Goal: Task Accomplishment & Management: Use online tool/utility

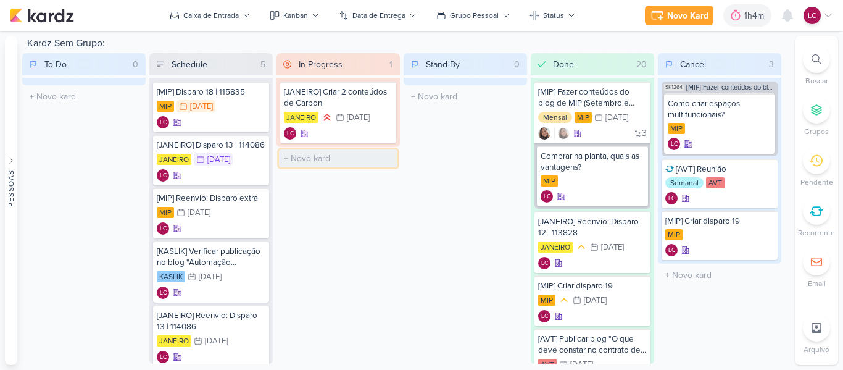
click at [325, 153] on input "text" at bounding box center [338, 158] width 118 height 18
type input "[MIP] Subir disparo 18 para o Diego"
click at [324, 168] on div "[MIP] Subir disparo 18 para o Diego" at bounding box center [338, 162] width 109 height 22
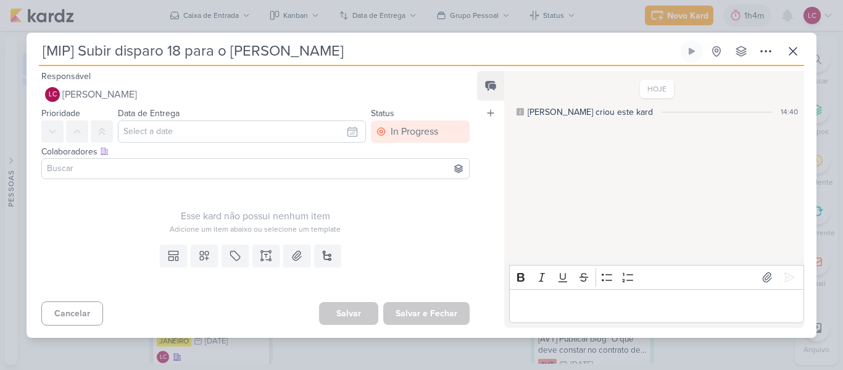
click at [210, 164] on input at bounding box center [255, 168] width 422 height 15
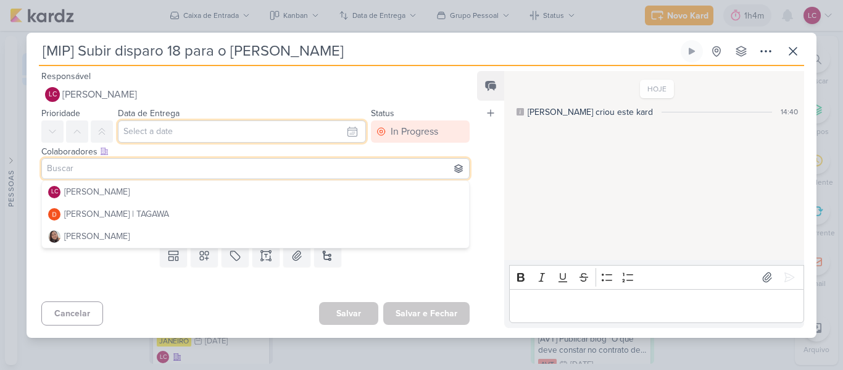
click at [236, 142] on input "text" at bounding box center [242, 131] width 248 height 22
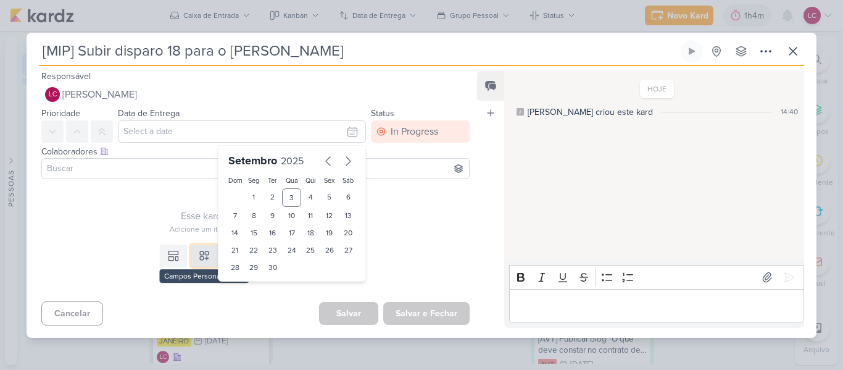
click at [193, 251] on button at bounding box center [204, 255] width 27 height 22
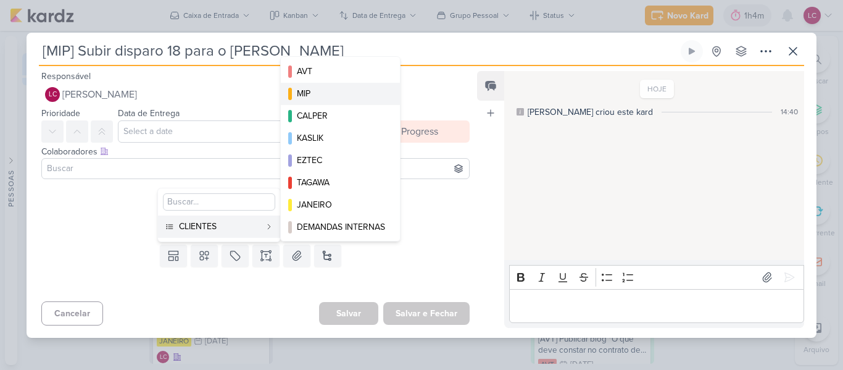
click at [334, 96] on div "MIP" at bounding box center [341, 93] width 88 height 13
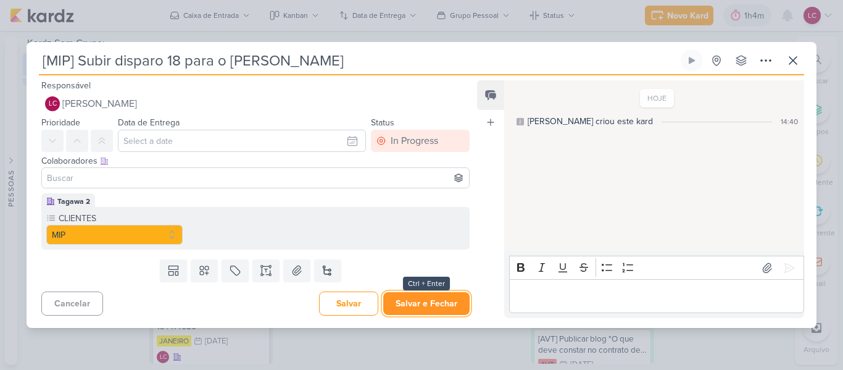
click at [427, 305] on button "Salvar e Fechar" at bounding box center [426, 303] width 86 height 23
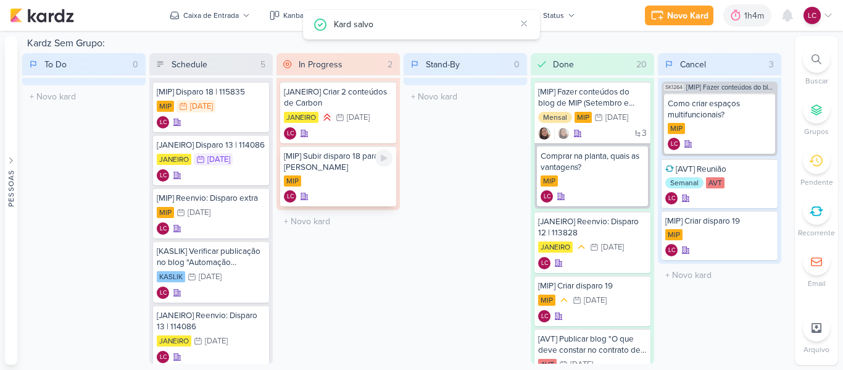
click at [394, 160] on div "[MIP] Subir disparo 18 para o Diego MIP LC" at bounding box center [338, 176] width 116 height 60
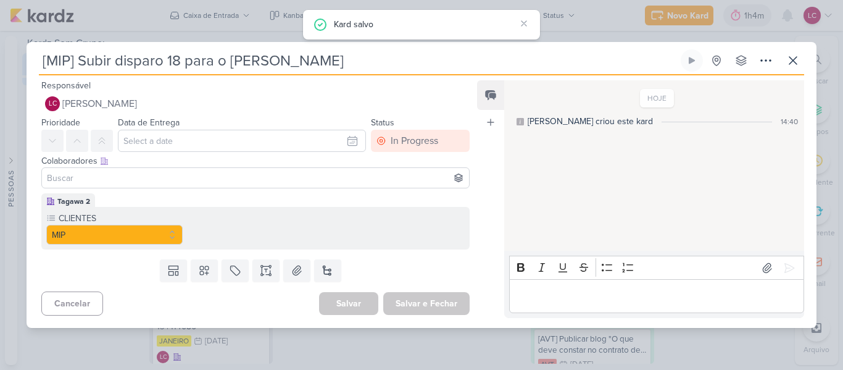
click at [383, 345] on div "[MIP] Subir disparo 18 para o Diego Criado por mim" at bounding box center [421, 185] width 843 height 370
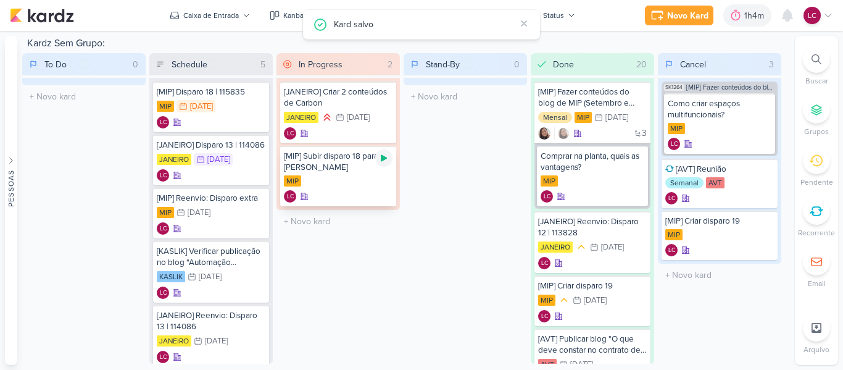
click at [387, 165] on div at bounding box center [383, 157] width 17 height 17
click at [691, 15] on div "Novo Kard" at bounding box center [670, 15] width 41 height 13
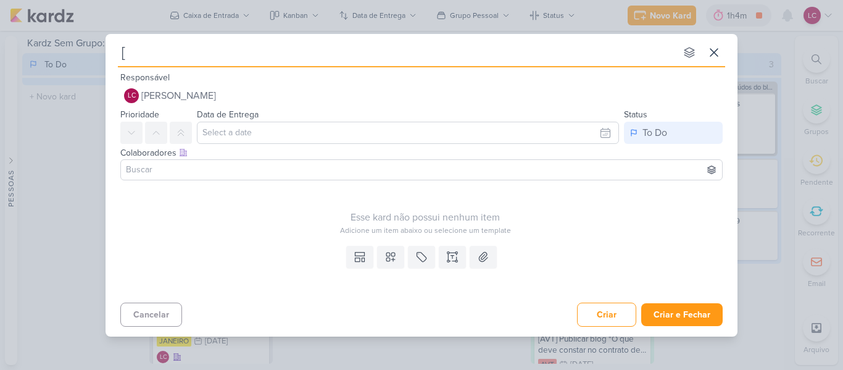
type input "[M"
type input "[MIP"
type input "[MIP] D"
type input "[MIP] Disparo 1"
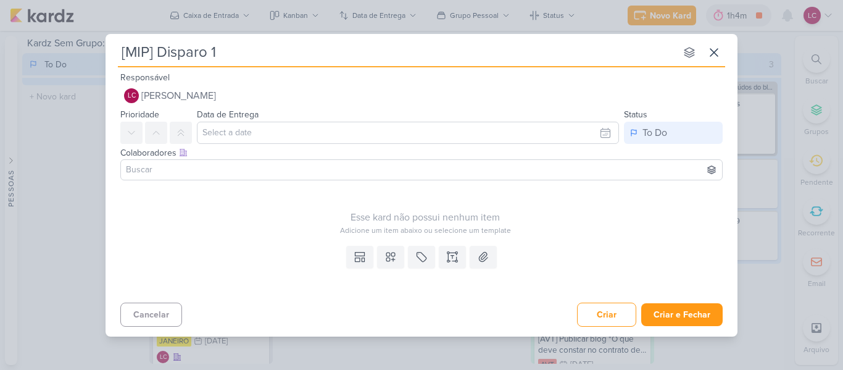
type input "[MIP] Disparo 18"
type input "[MIP] Disparo 18 | 0"
type input "[MIP] Disparo 18 | 03"
type input "[MIP] Disparo 18 | 03/"
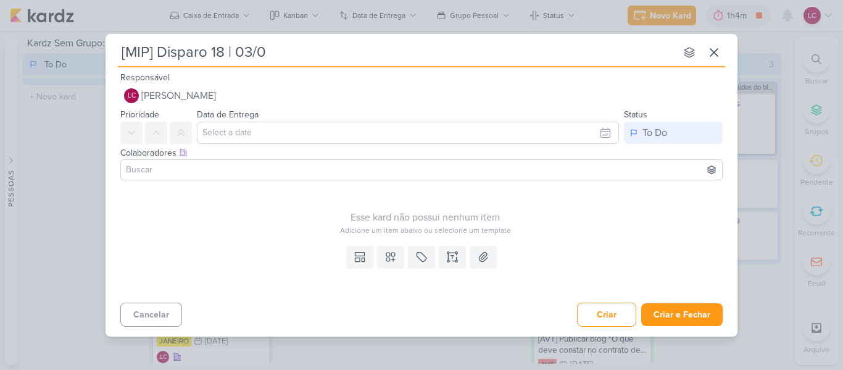
type input "[MIP] Disparo 18 | 03/09"
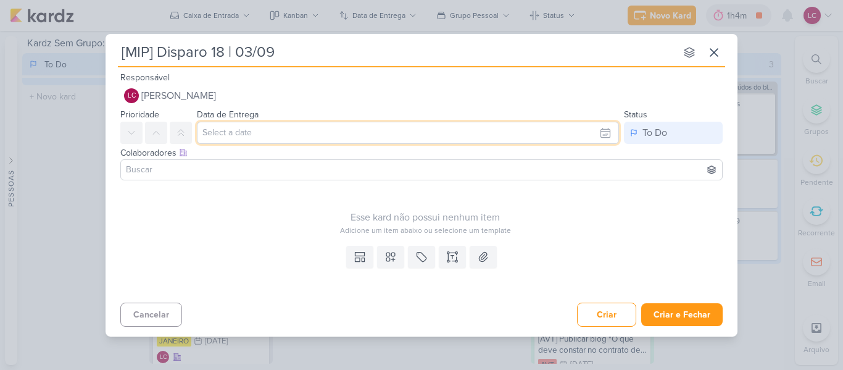
click at [255, 125] on input "text" at bounding box center [408, 133] width 422 height 22
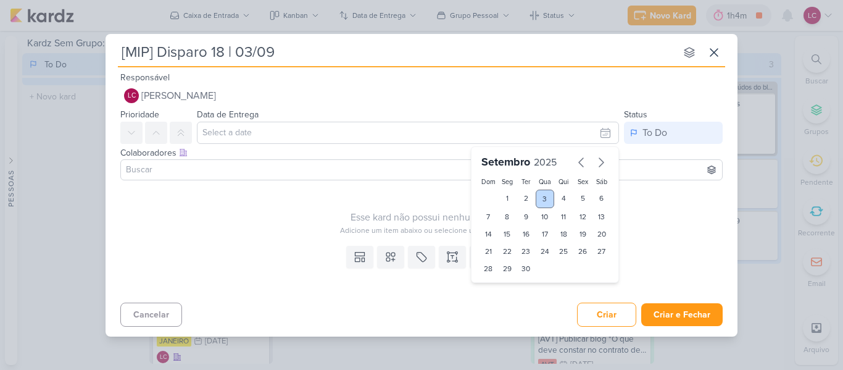
click at [549, 197] on div "3" at bounding box center [545, 198] width 19 height 19
type input "[DATE] 23:59"
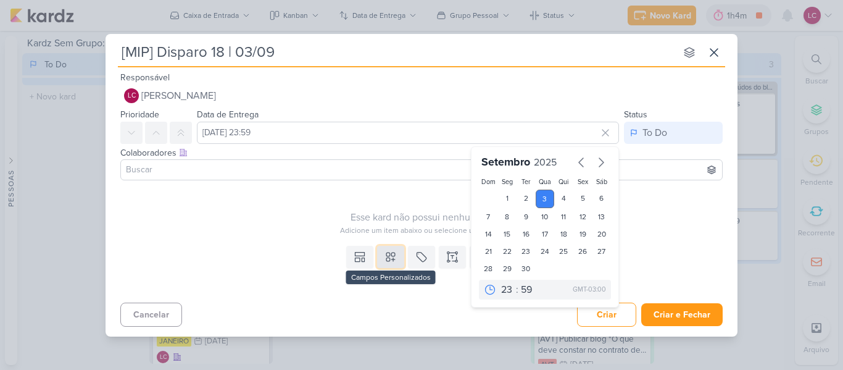
click at [402, 259] on button at bounding box center [390, 257] width 27 height 22
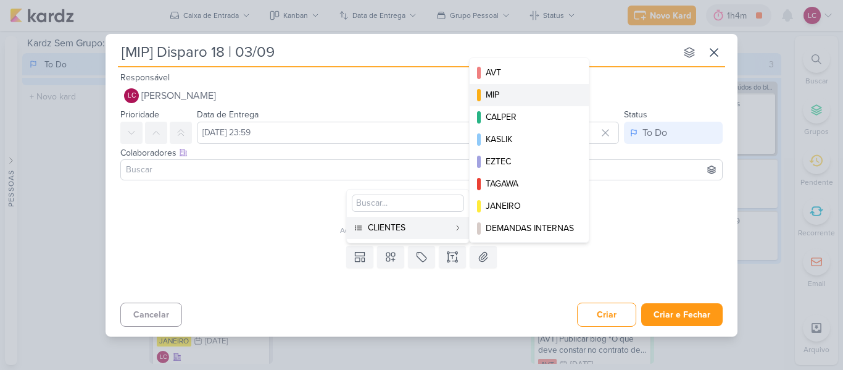
click at [487, 101] on div "MIP" at bounding box center [530, 94] width 88 height 13
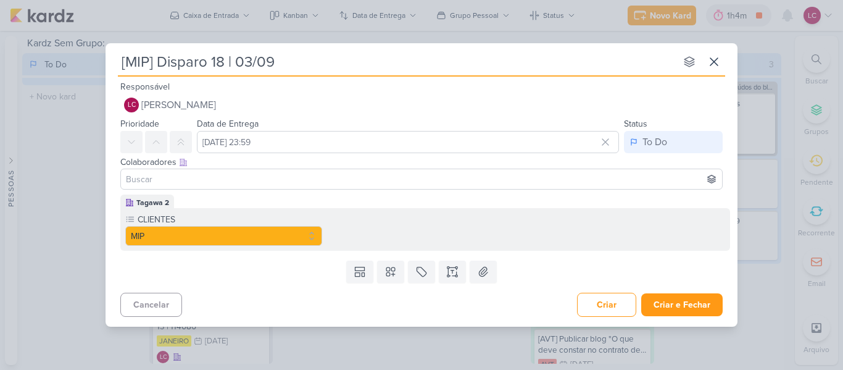
click at [451, 257] on div "Templates Campos Personalizados CLIENTES AVT MIP CALPER KASLIK" at bounding box center [422, 271] width 632 height 32
click at [454, 272] on icon at bounding box center [452, 271] width 12 height 12
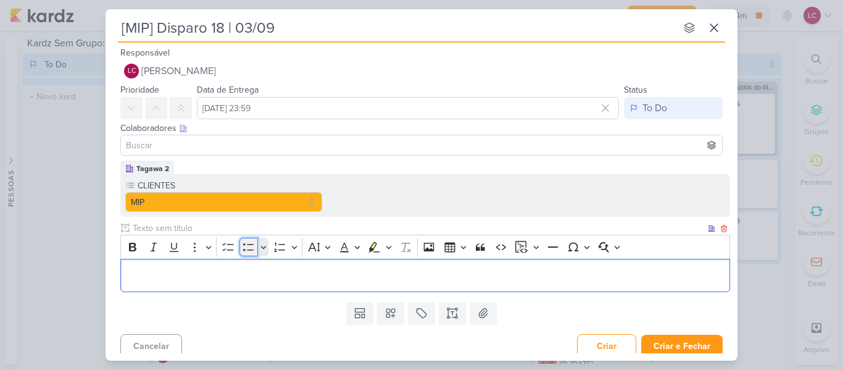
click at [249, 244] on icon "Editor toolbar" at bounding box center [248, 246] width 10 height 7
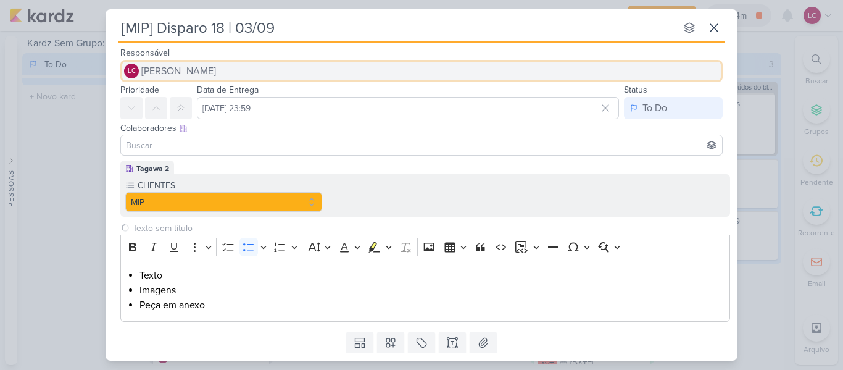
click at [185, 73] on span "[PERSON_NAME]" at bounding box center [178, 71] width 75 height 15
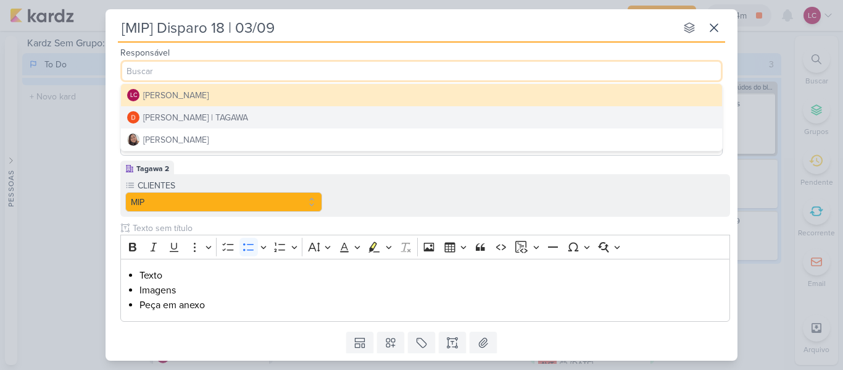
click at [225, 119] on div "[PERSON_NAME] | TAGAWA" at bounding box center [195, 117] width 105 height 13
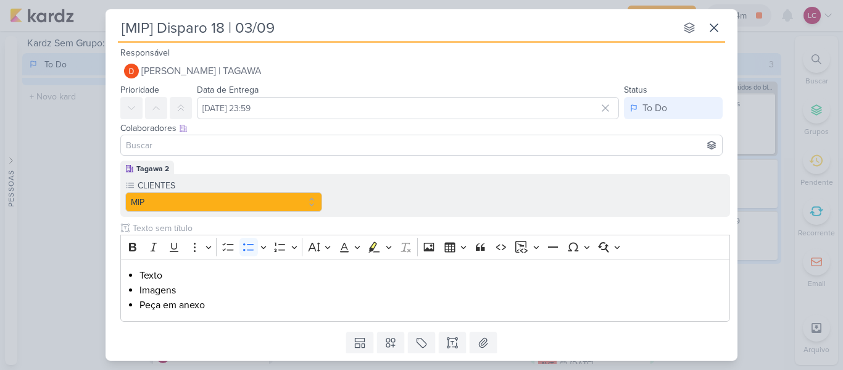
click at [173, 147] on input at bounding box center [421, 145] width 596 height 15
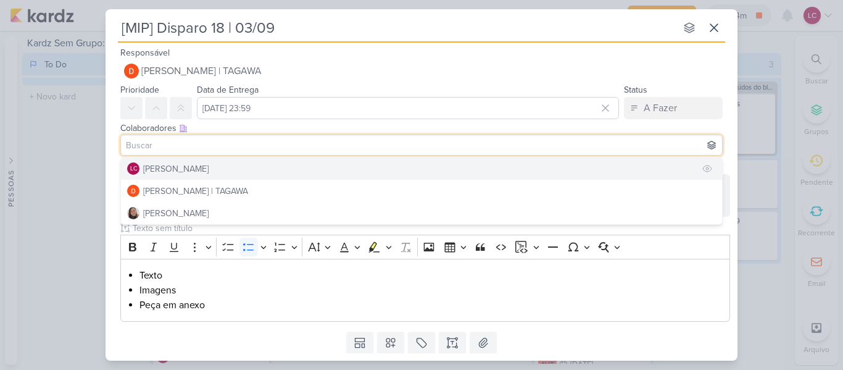
click at [201, 174] on button "LC Laís Costa" at bounding box center [421, 168] width 601 height 22
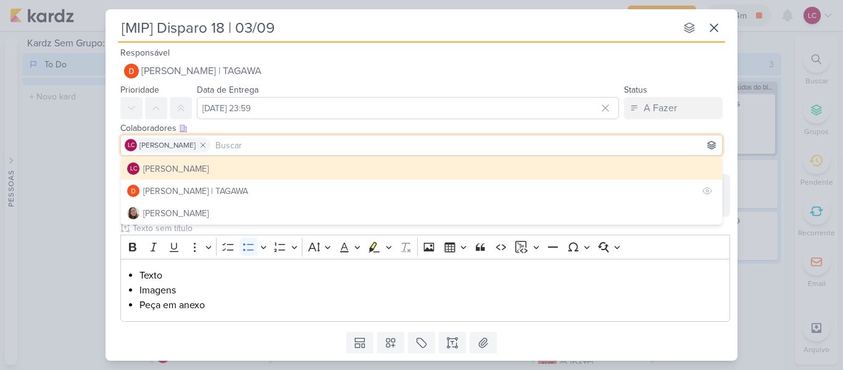
click at [200, 209] on div "[PERSON_NAME]" at bounding box center [175, 213] width 65 height 13
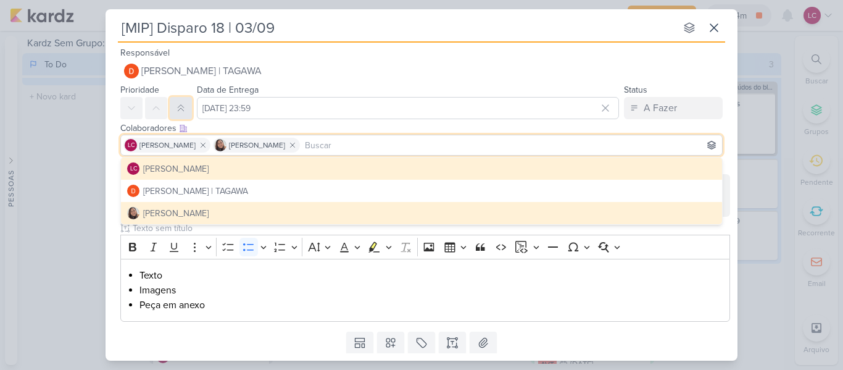
click at [175, 108] on button at bounding box center [181, 108] width 22 height 22
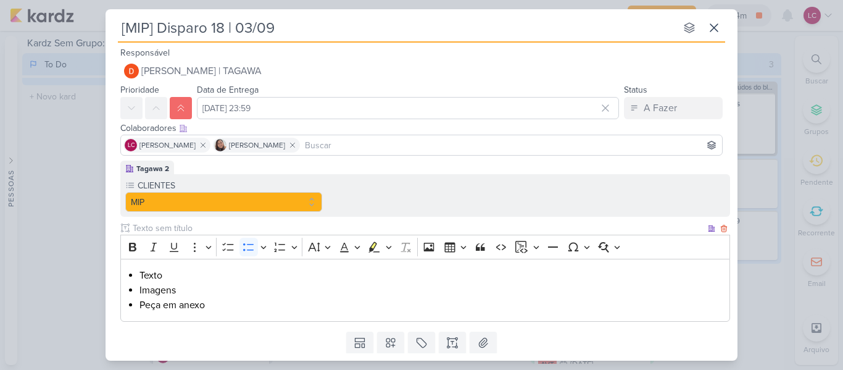
click at [158, 271] on li "Texto" at bounding box center [431, 275] width 584 height 15
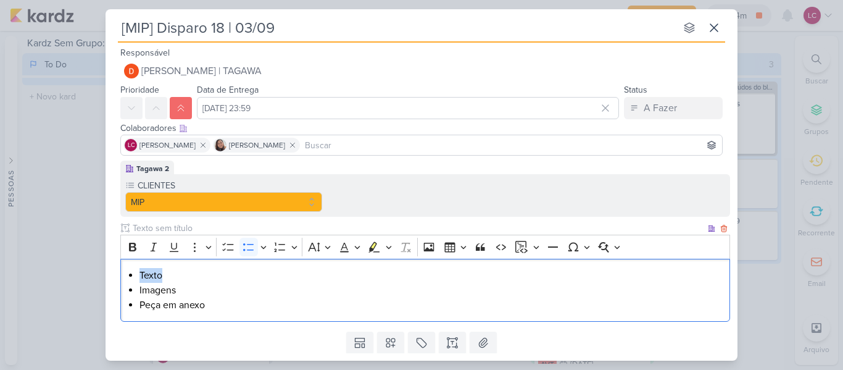
click at [157, 271] on li "Texto" at bounding box center [431, 275] width 584 height 15
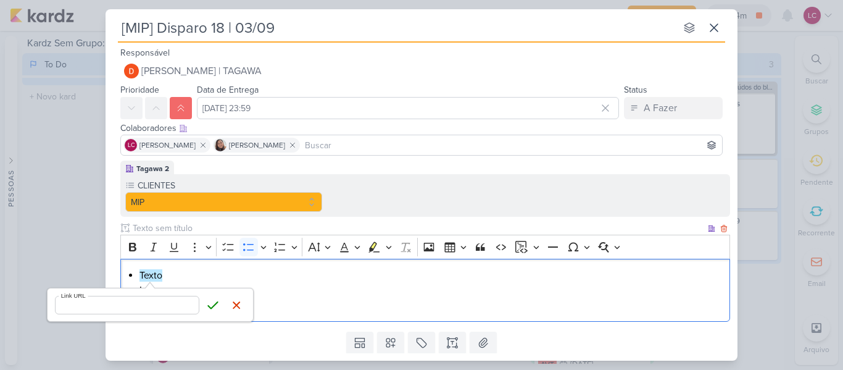
type input "https://docs.google.com/document/d/1w8tWAzOCbZQ7qN_VYKUchlp2Bj6-jtGAHef7LSDsf6s…"
click button "Save" at bounding box center [213, 305] width 19 height 19
click at [286, 297] on li "Peça em anexo" at bounding box center [431, 304] width 584 height 15
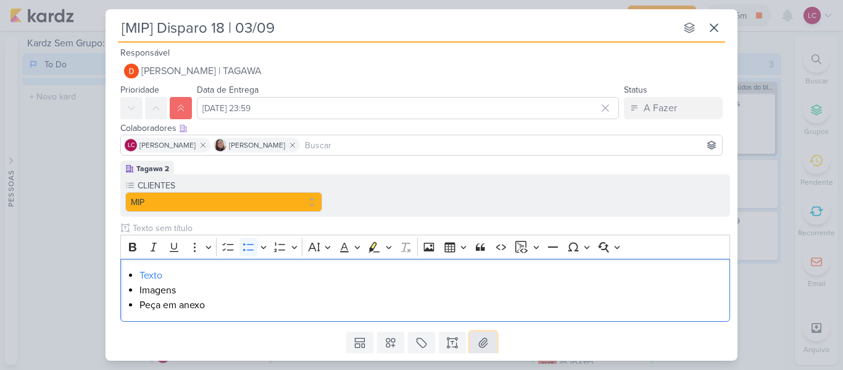
click at [481, 338] on icon at bounding box center [483, 342] width 12 height 12
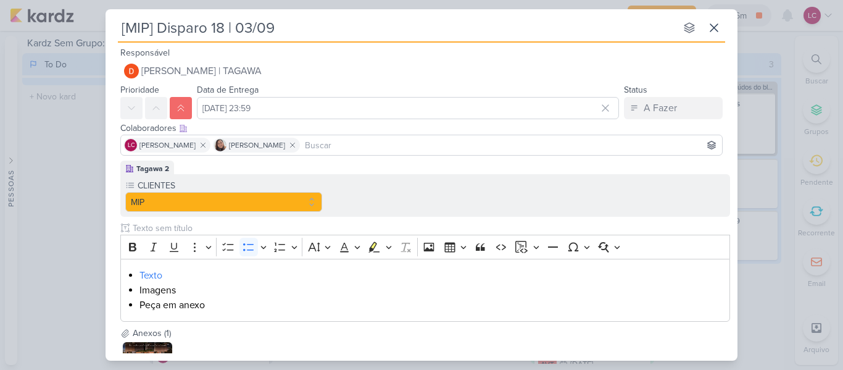
scroll to position [109, 0]
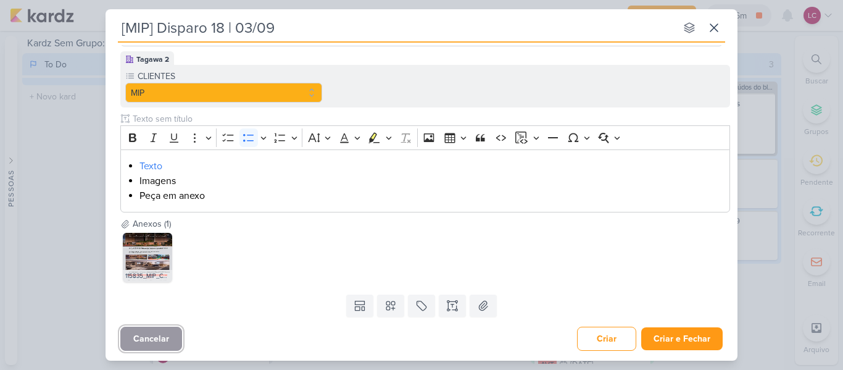
click at [167, 337] on button "Cancelar" at bounding box center [151, 338] width 62 height 24
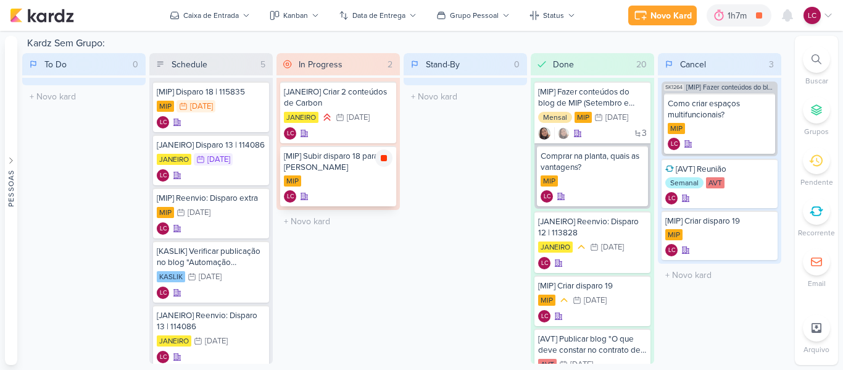
click at [386, 162] on icon at bounding box center [384, 158] width 10 height 10
click at [825, 13] on icon at bounding box center [828, 15] width 10 height 10
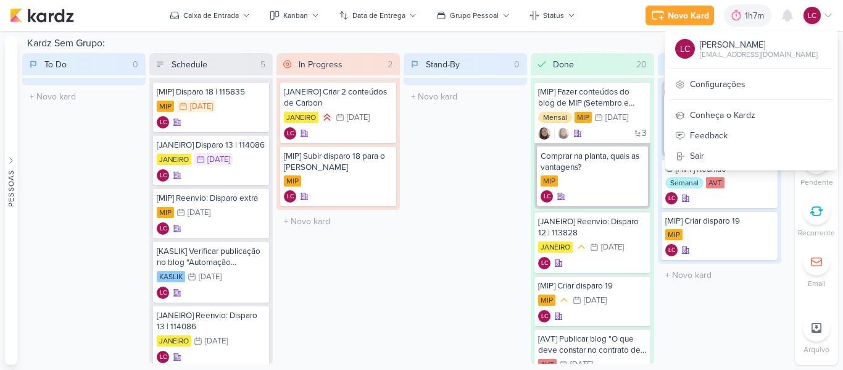
click at [429, 199] on div "Stand-By 0 Mover Para Esquerda Mover Para Direita Deletar O título do kard deve…" at bounding box center [465, 208] width 123 height 310
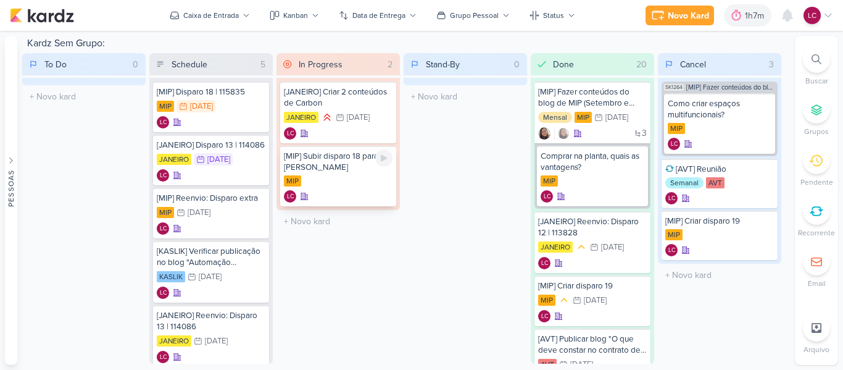
click at [362, 170] on div "[MIP] Subir disparo 18 para o Diego" at bounding box center [338, 162] width 109 height 22
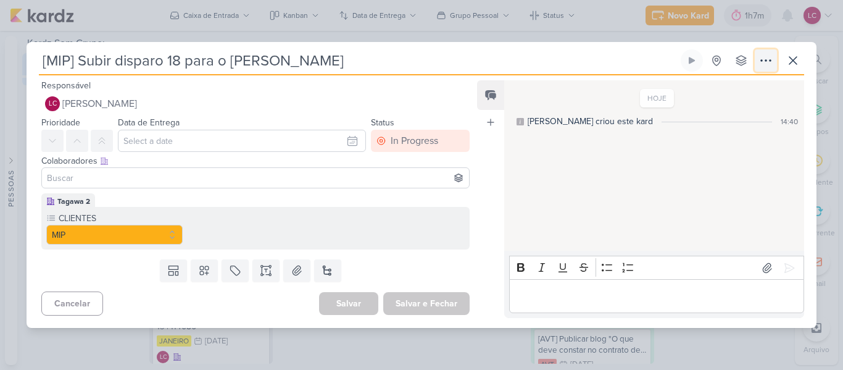
click at [775, 62] on button at bounding box center [766, 60] width 22 height 22
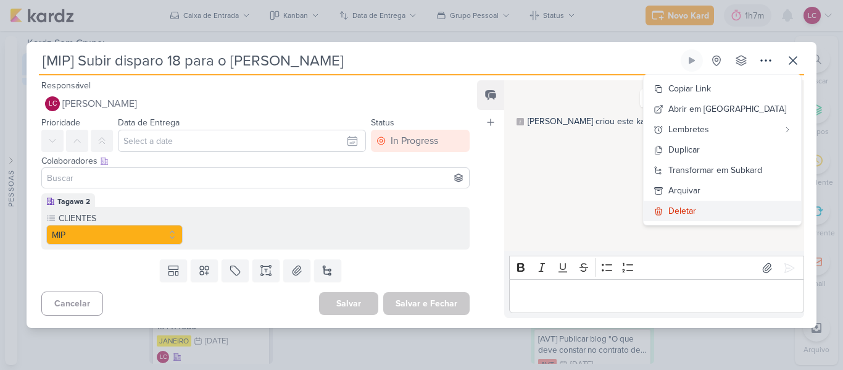
click at [696, 212] on div "Deletar" at bounding box center [682, 210] width 28 height 13
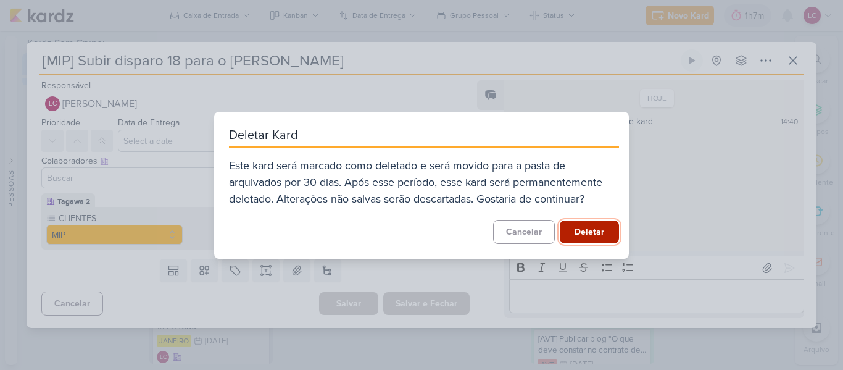
click at [591, 227] on button "Deletar" at bounding box center [589, 231] width 59 height 23
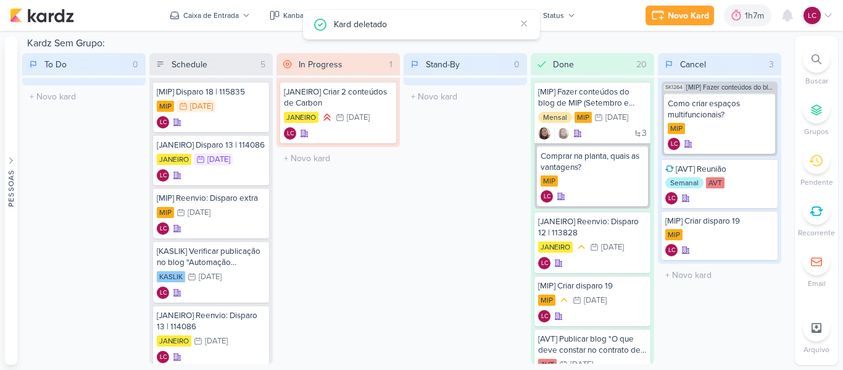
click at [824, 9] on div "LC" at bounding box center [818, 15] width 30 height 17
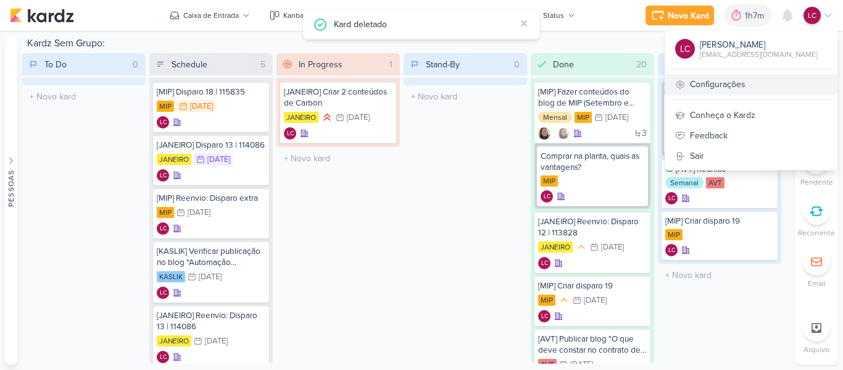
click at [754, 86] on link "Configurações" at bounding box center [751, 84] width 172 height 20
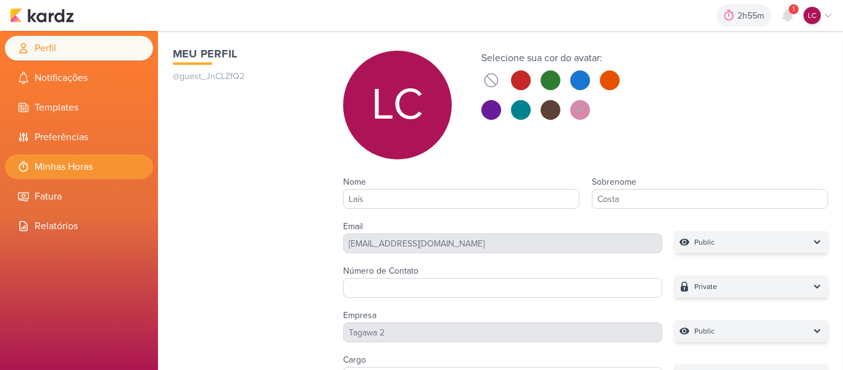
click at [48, 158] on li "Minhas Horas" at bounding box center [79, 166] width 148 height 25
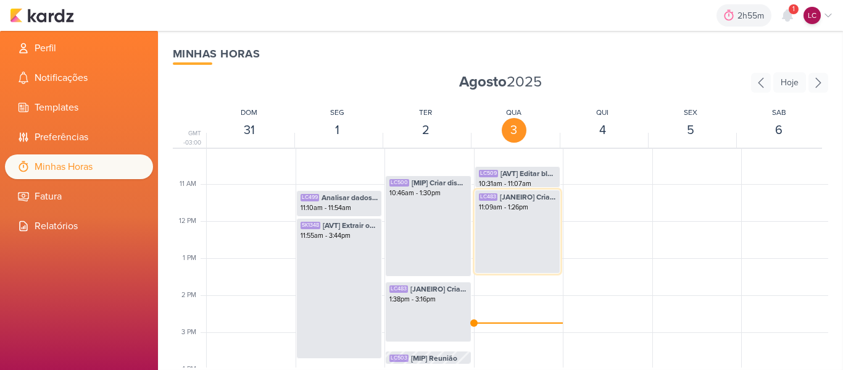
scroll to position [353, 0]
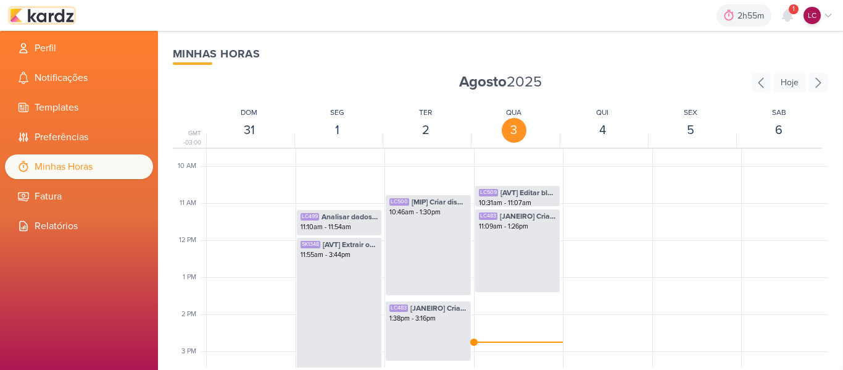
click at [52, 15] on img at bounding box center [42, 15] width 64 height 15
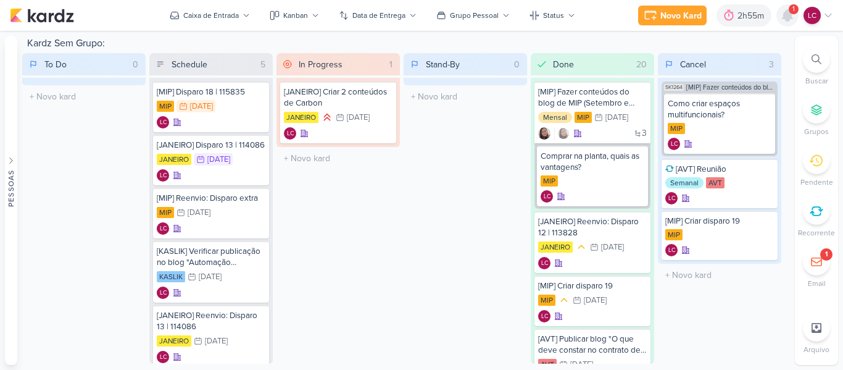
click at [789, 14] on icon at bounding box center [787, 15] width 10 height 11
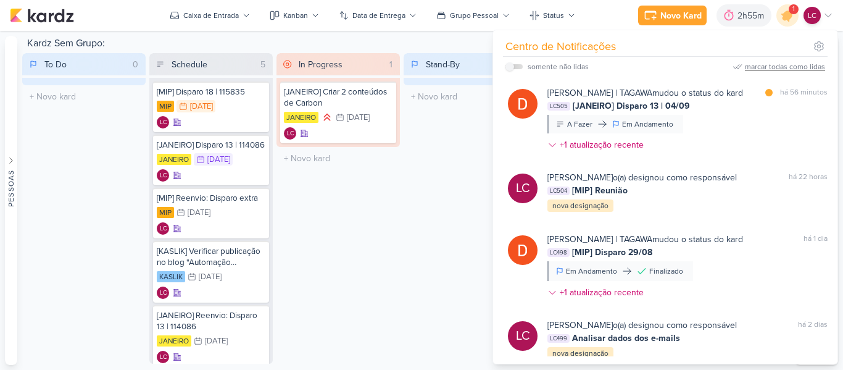
click at [762, 67] on div "marcar todas como lidas" at bounding box center [785, 66] width 80 height 11
click at [432, 212] on div "Stand-By 0 Mover Para Esquerda Mover Para Direita Deletar O título do kard deve…" at bounding box center [465, 208] width 123 height 310
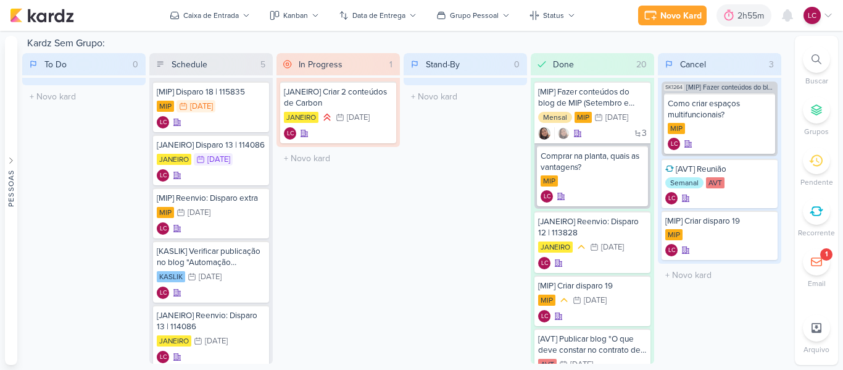
click at [814, 270] on div "1" at bounding box center [816, 261] width 27 height 27
click at [668, 12] on div "Novo Kard" at bounding box center [680, 15] width 41 height 13
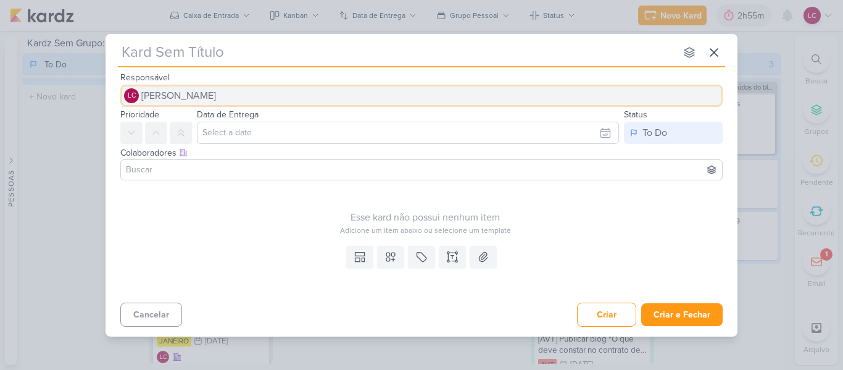
click at [201, 90] on button "LC Laís Costa" at bounding box center [421, 96] width 602 height 22
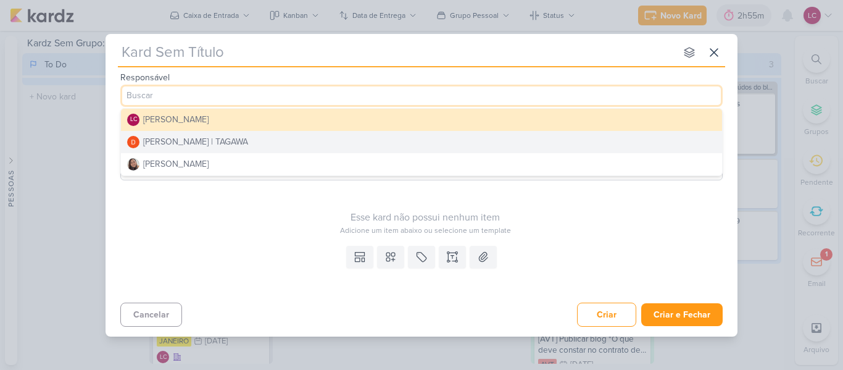
click at [214, 143] on div "[PERSON_NAME] | TAGAWA" at bounding box center [195, 141] width 105 height 13
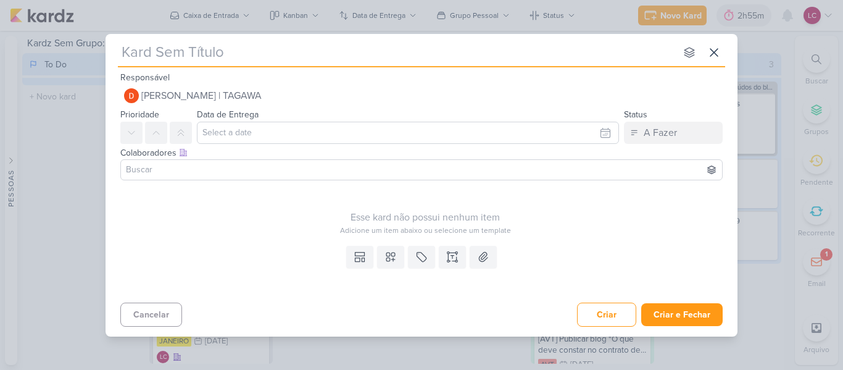
click at [212, 175] on input at bounding box center [421, 169] width 596 height 15
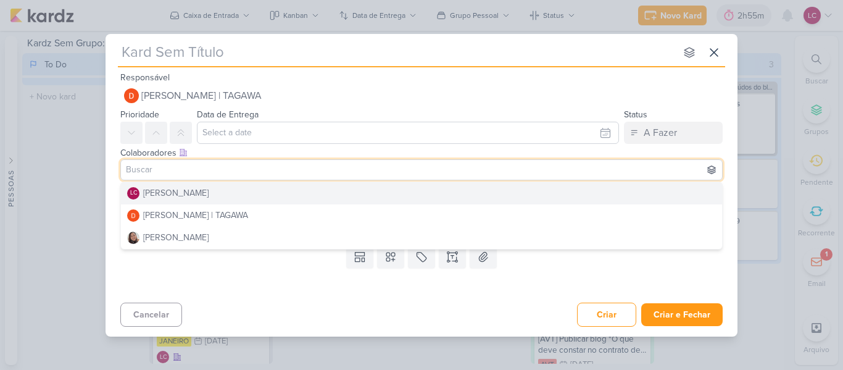
click at [204, 193] on button "LC Laís Costa" at bounding box center [421, 193] width 601 height 22
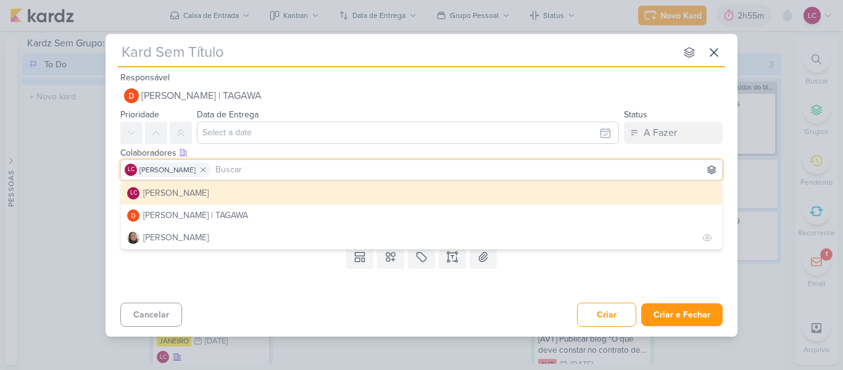
click at [220, 237] on button "[PERSON_NAME]" at bounding box center [421, 237] width 601 height 22
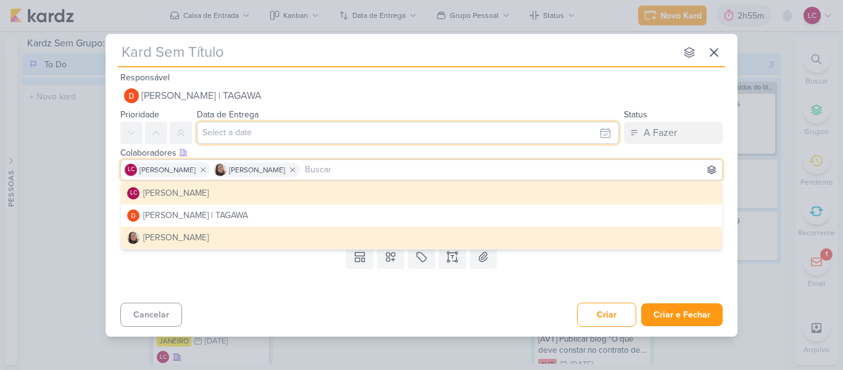
click at [294, 141] on input "text" at bounding box center [408, 133] width 422 height 22
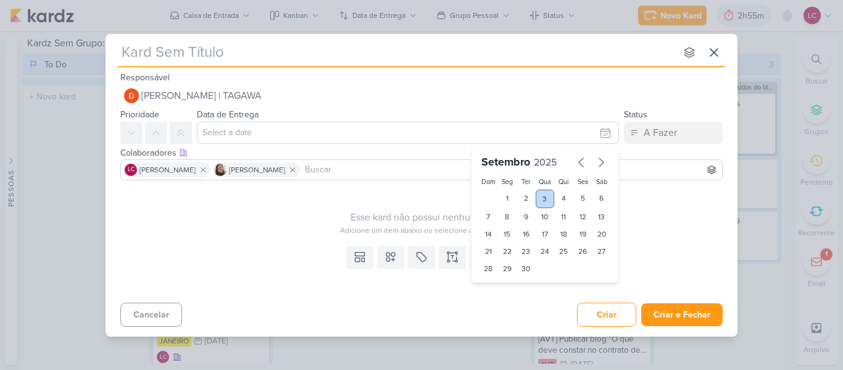
click at [541, 194] on div "3" at bounding box center [545, 198] width 19 height 19
type input "[DATE] 23:59"
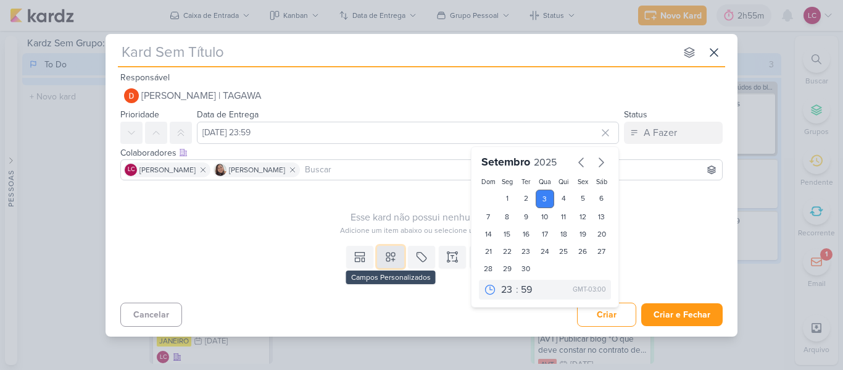
click at [399, 246] on button at bounding box center [390, 257] width 27 height 22
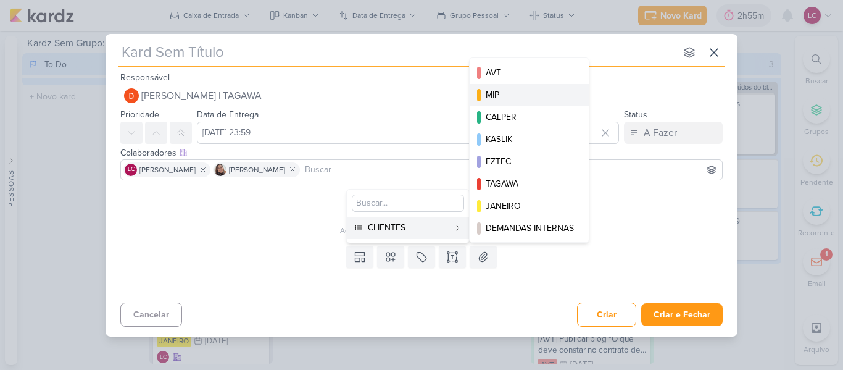
click at [506, 84] on button "MIP" at bounding box center [529, 95] width 119 height 22
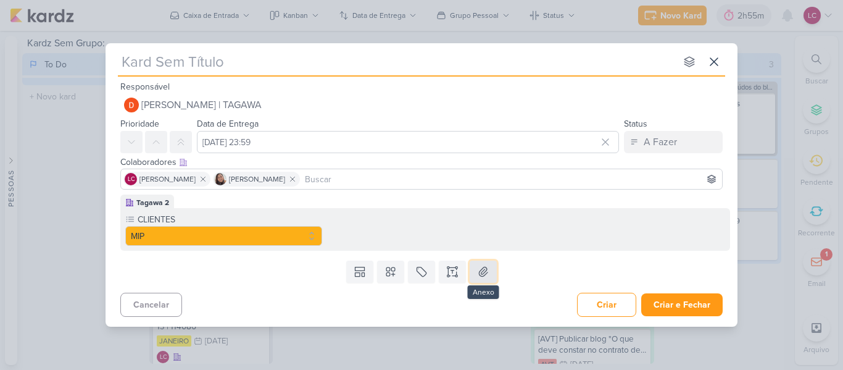
click at [475, 267] on button at bounding box center [483, 271] width 27 height 22
click at [444, 268] on button at bounding box center [452, 271] width 27 height 22
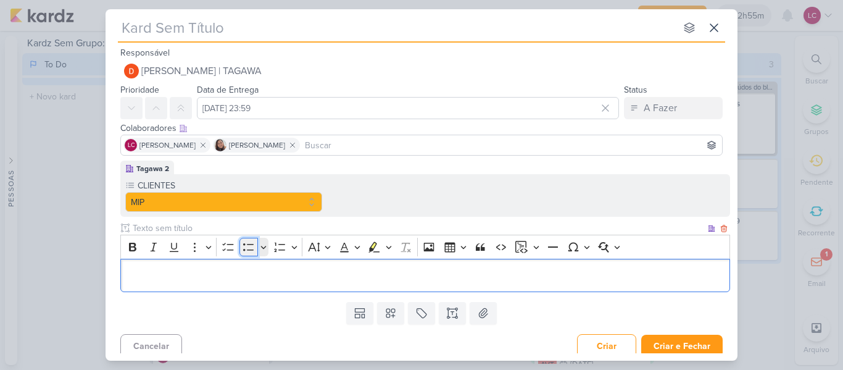
click at [248, 244] on icon "Editor toolbar" at bounding box center [249, 247] width 12 height 12
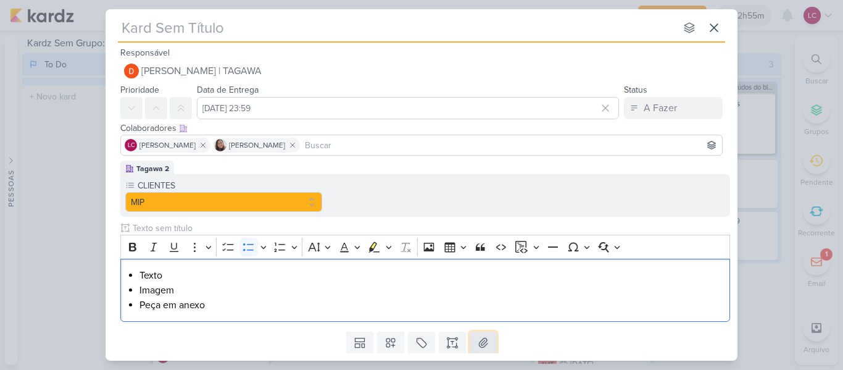
click at [486, 342] on icon at bounding box center [483, 342] width 12 height 12
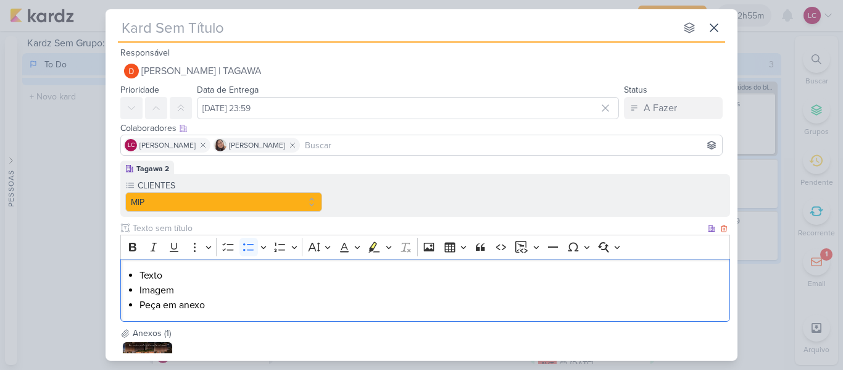
click at [152, 272] on li "Texto" at bounding box center [431, 275] width 584 height 15
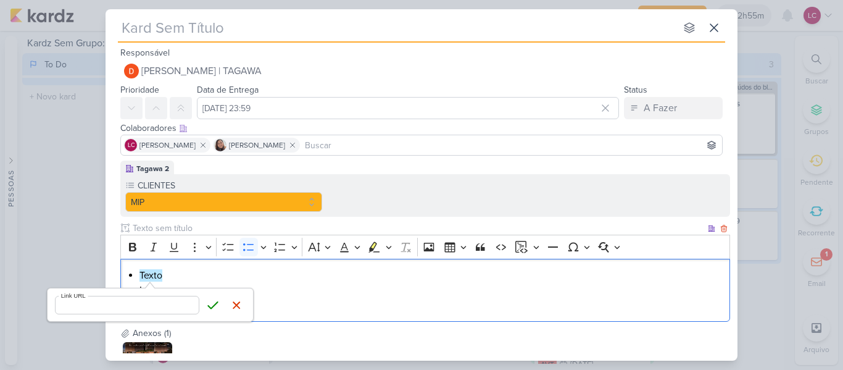
type input "v"
type input "[URL][DOMAIN_NAME]"
click at [212, 301] on icon "submit" at bounding box center [213, 305] width 12 height 12
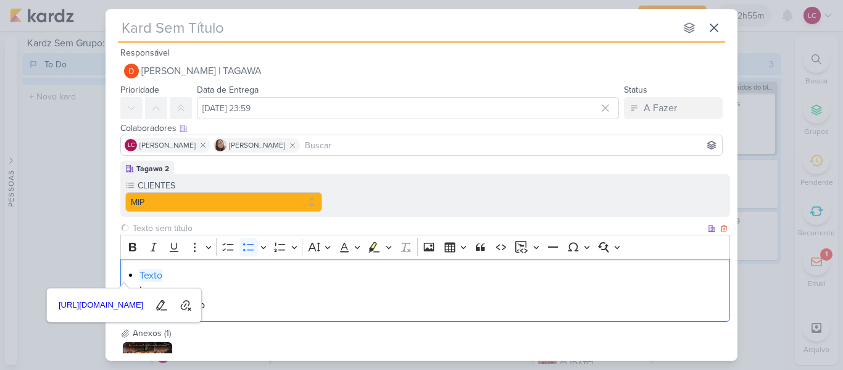
click at [362, 304] on li "Peça em anexo" at bounding box center [431, 304] width 584 height 15
click at [146, 285] on li "Imagem" at bounding box center [431, 290] width 584 height 15
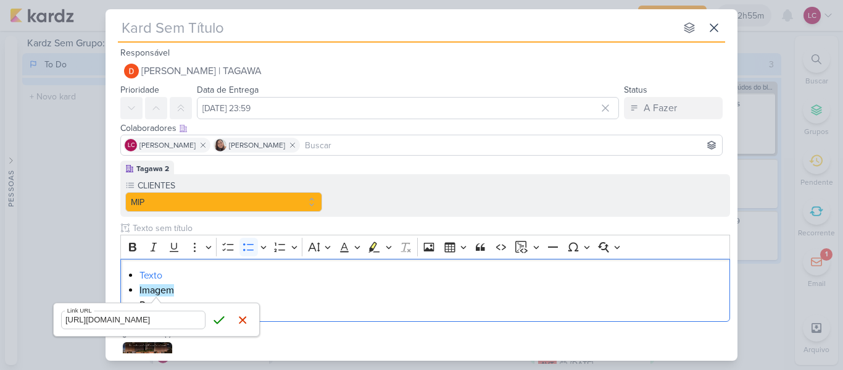
scroll to position [0, 201]
type input "[URL][DOMAIN_NAME]"
click at [214, 317] on icon "submit" at bounding box center [219, 319] width 12 height 12
click at [291, 288] on li "Imagem" at bounding box center [431, 290] width 584 height 15
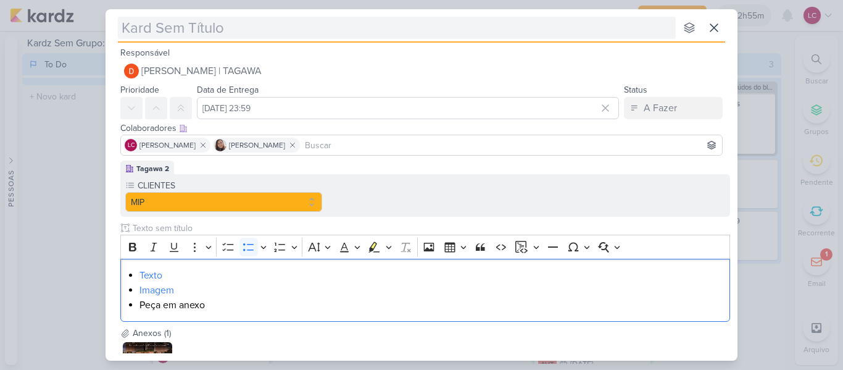
click at [301, 27] on input "text" at bounding box center [397, 28] width 558 height 22
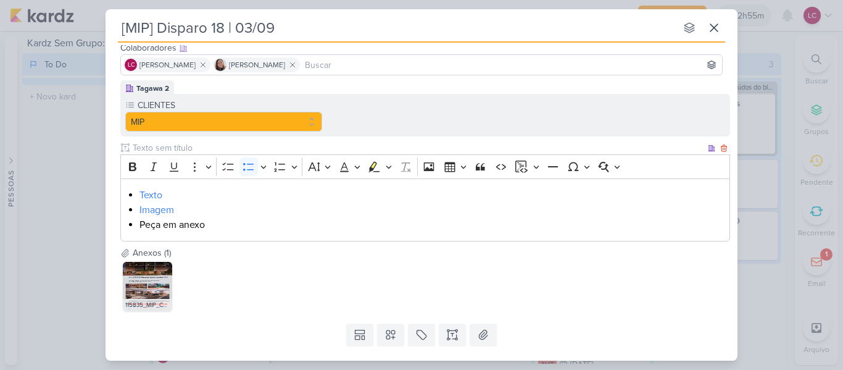
scroll to position [109, 0]
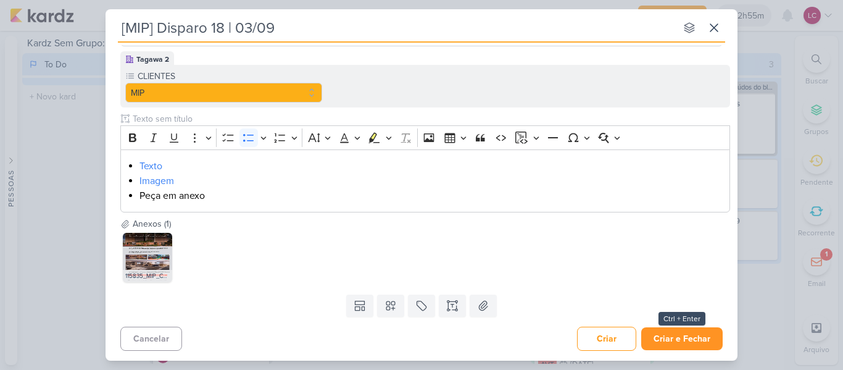
type input "[MIP] Disparo 18 | 03/09"
click at [671, 338] on button "Criar e Fechar" at bounding box center [681, 338] width 81 height 23
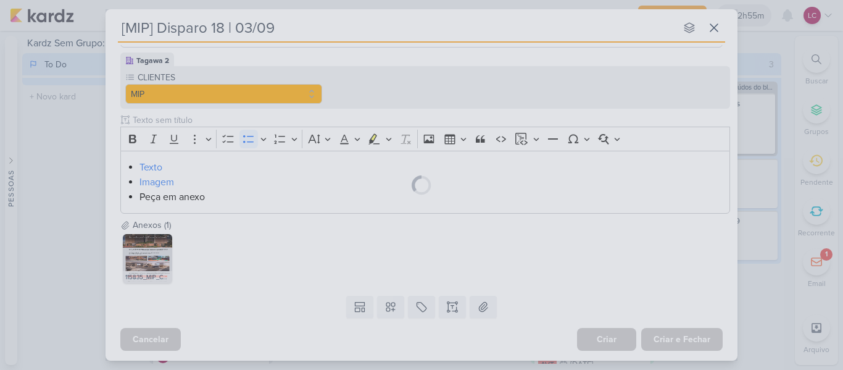
scroll to position [108, 0]
